Goal: Transaction & Acquisition: Purchase product/service

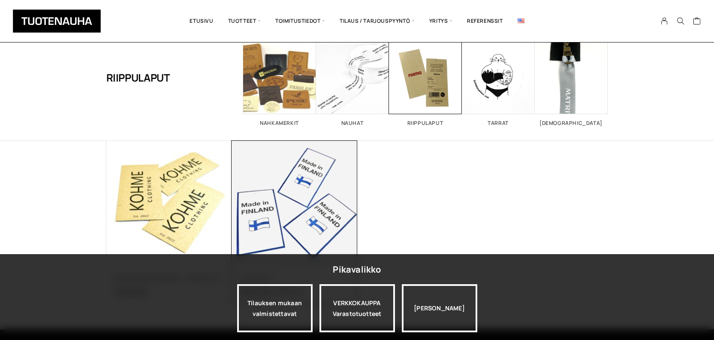
scroll to position [36, 0]
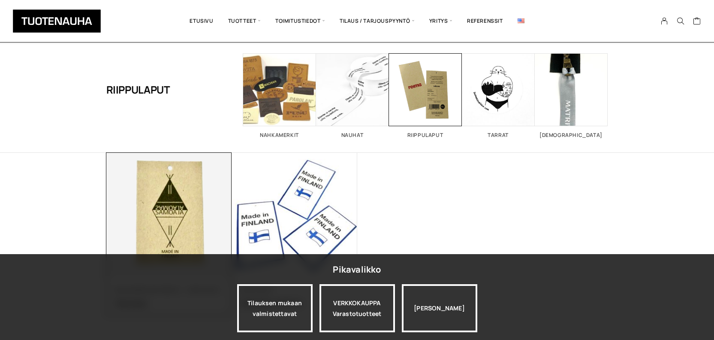
click at [174, 200] on img at bounding box center [169, 215] width 132 height 132
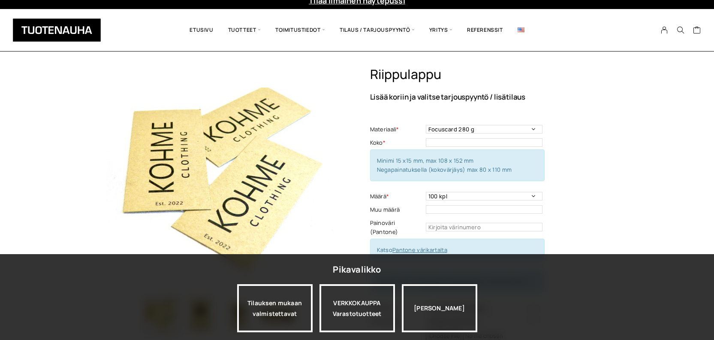
scroll to position [9, 0]
click at [499, 126] on select "Focuscard 280 g Offset 250-300 g Scandia White 270 g Silk 250-300 g Invercote C…" at bounding box center [484, 129] width 117 height 9
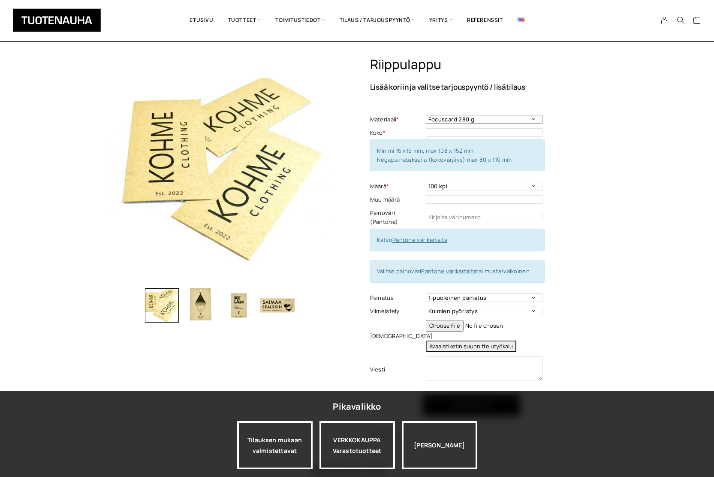
scroll to position [0, 0]
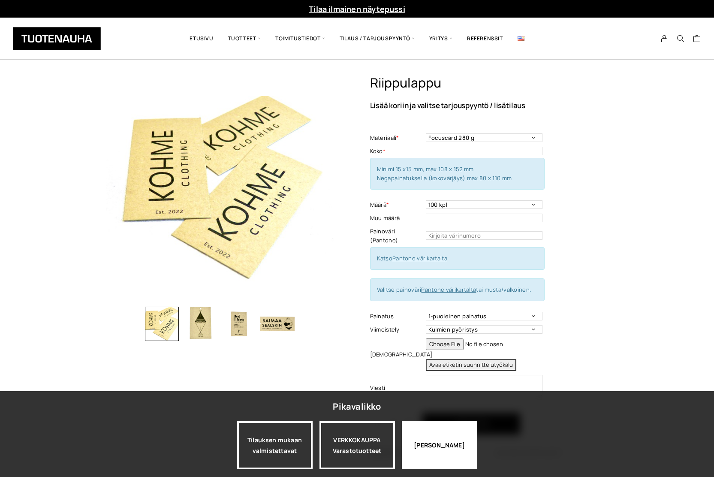
click at [442, 339] on div "[PERSON_NAME]" at bounding box center [440, 445] width 76 height 48
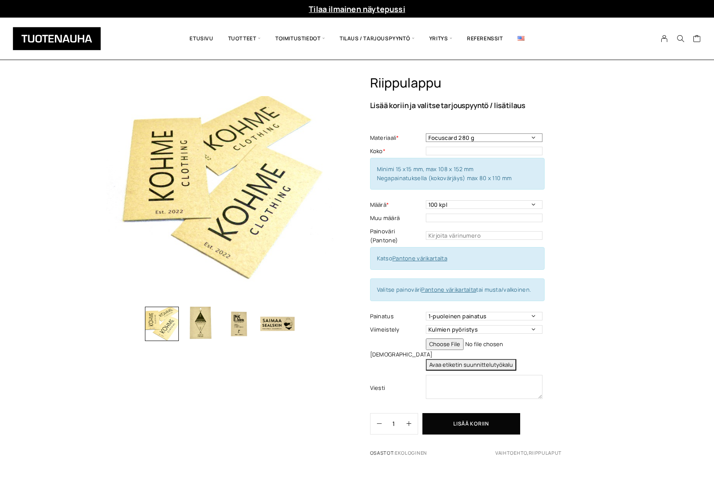
click at [510, 138] on select "Focuscard 280 g Offset 250-300 g Scandia White 270 g Silk 250-300 g Invercote C…" at bounding box center [484, 137] width 117 height 9
select select "Scandia White 270 g"
click at [426, 133] on select "Focuscard 280 g Offset 250-300 g Scandia White 270 g Silk 250-300 g Invercote C…" at bounding box center [484, 137] width 117 height 9
click at [492, 138] on select "Focuscard 280 g Offset 250-300 g Scandia White 270 g Silk 250-300 g Invercote C…" at bounding box center [484, 137] width 117 height 9
